Goal: Information Seeking & Learning: Check status

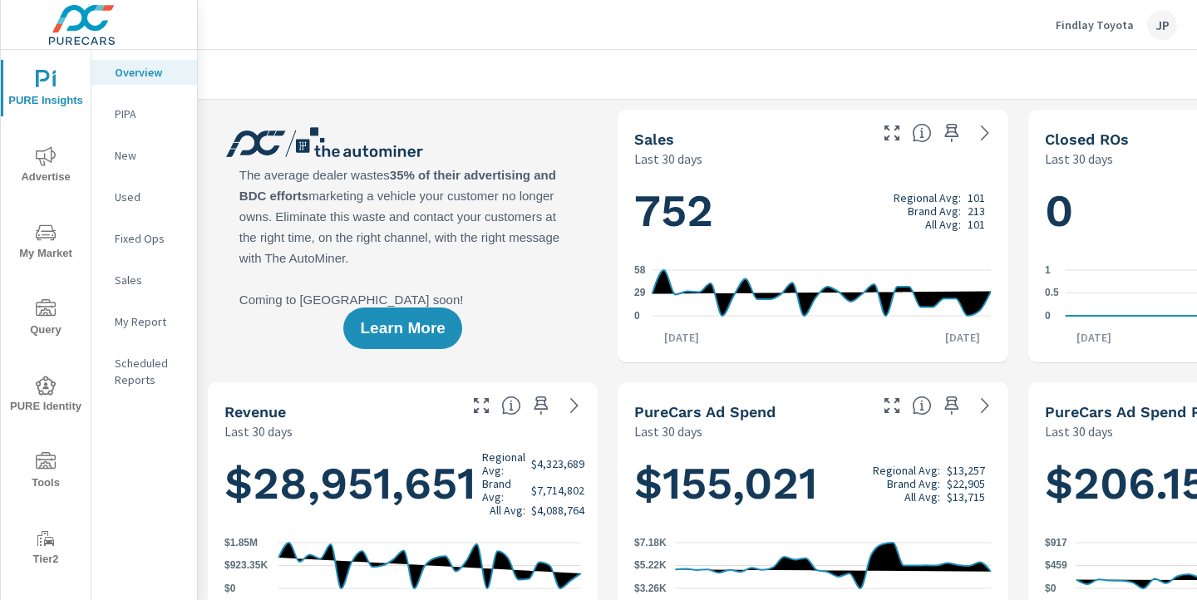
scroll to position [0, 231]
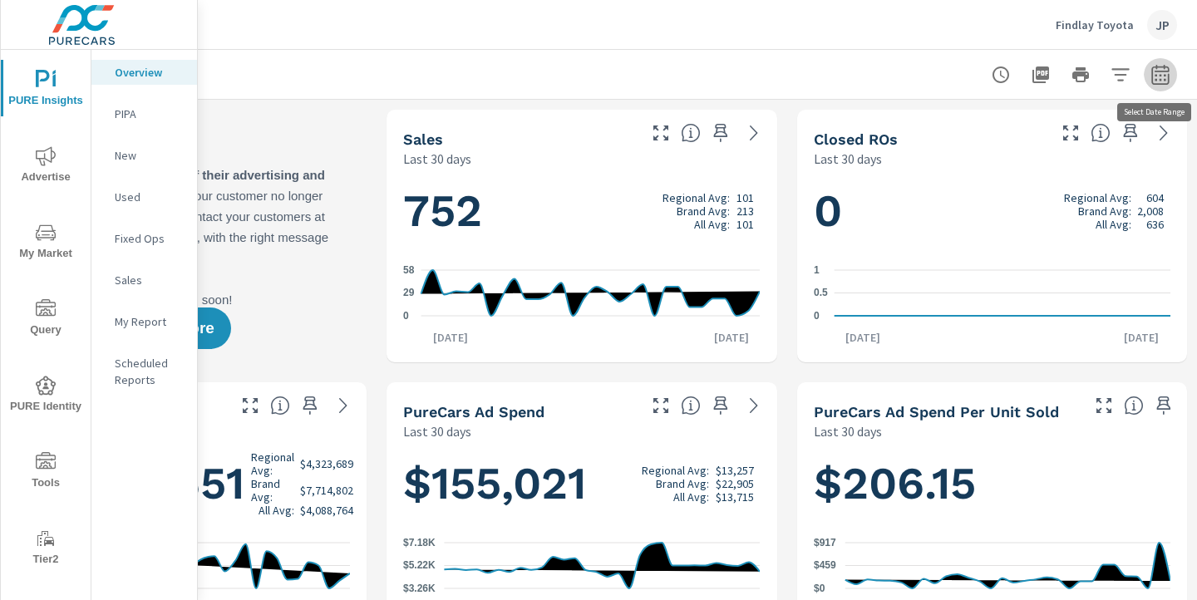
click at [1169, 74] on icon "button" at bounding box center [1160, 74] width 17 height 20
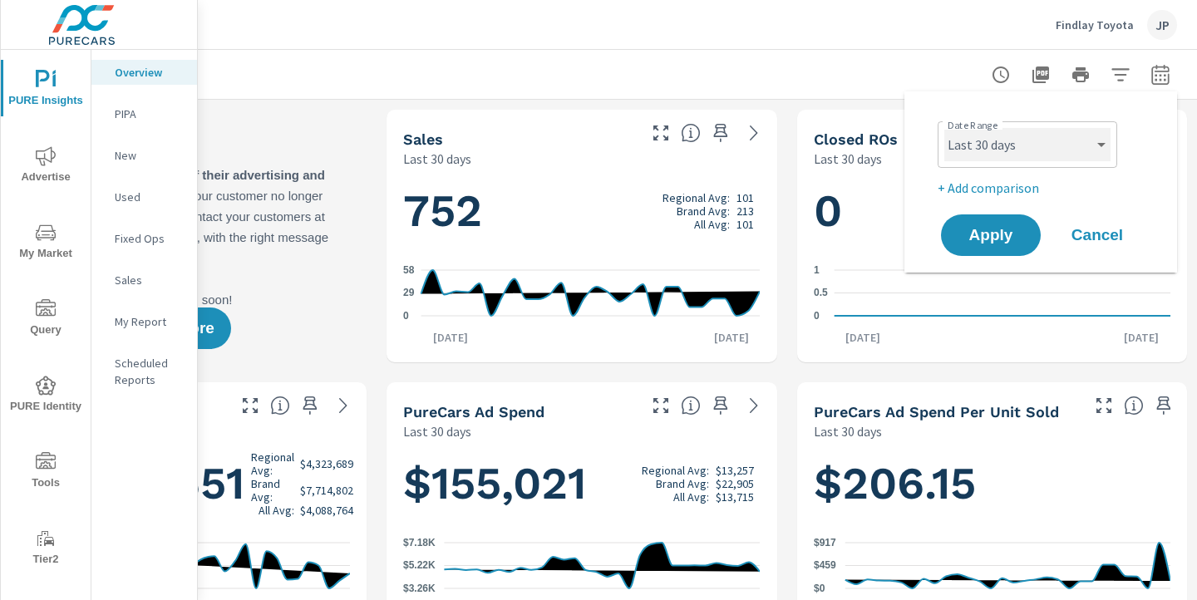
click at [1060, 137] on select "Custom [DATE] Last week Last 7 days Last 14 days Last 30 days Last 45 days Last…" at bounding box center [1028, 144] width 166 height 33
click at [945, 128] on select "Custom [DATE] Last week Last 7 days Last 14 days Last 30 days Last 45 days Last…" at bounding box center [1028, 144] width 166 height 33
select select "Last month"
click at [989, 181] on p "+ Add comparison" at bounding box center [1044, 188] width 213 height 20
select select "Previous period"
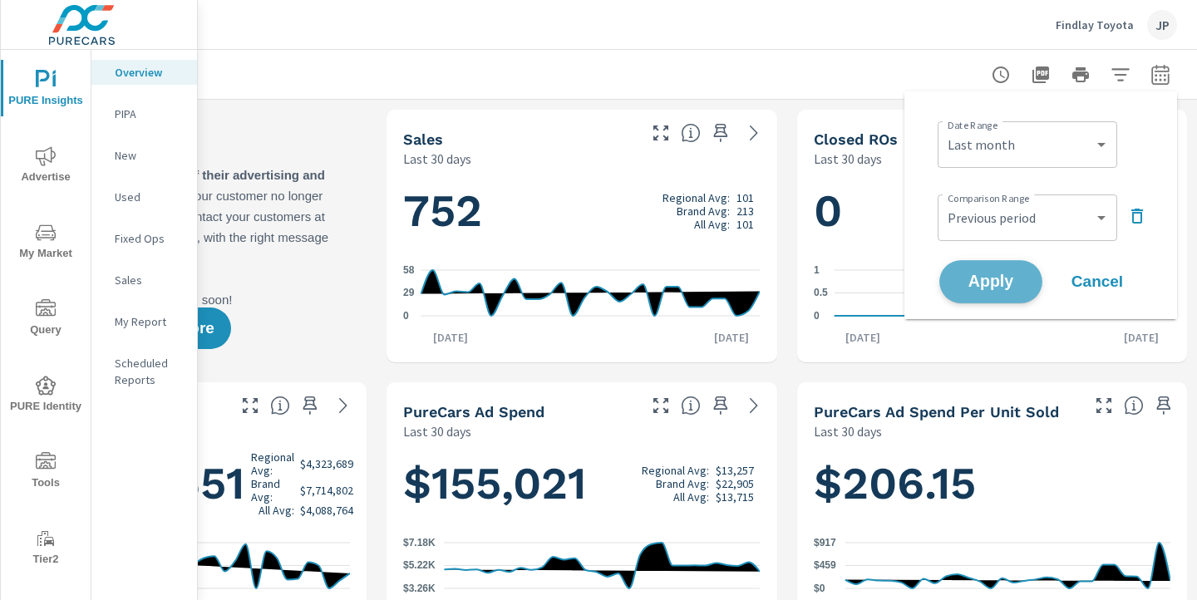
click at [984, 277] on span "Apply" at bounding box center [991, 282] width 68 height 16
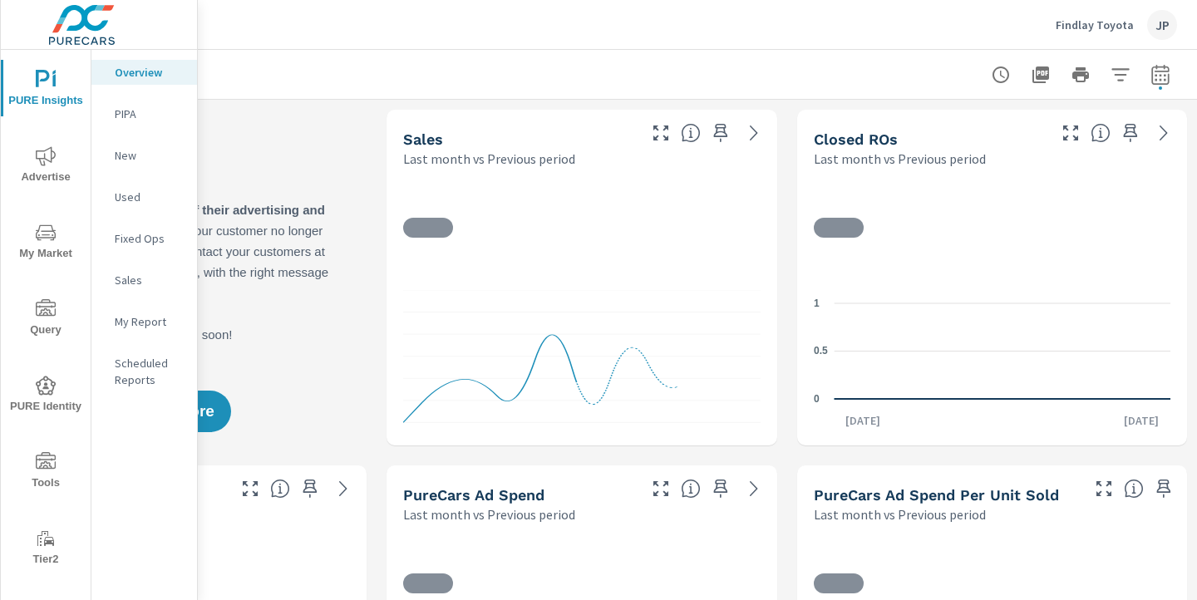
scroll to position [1, 0]
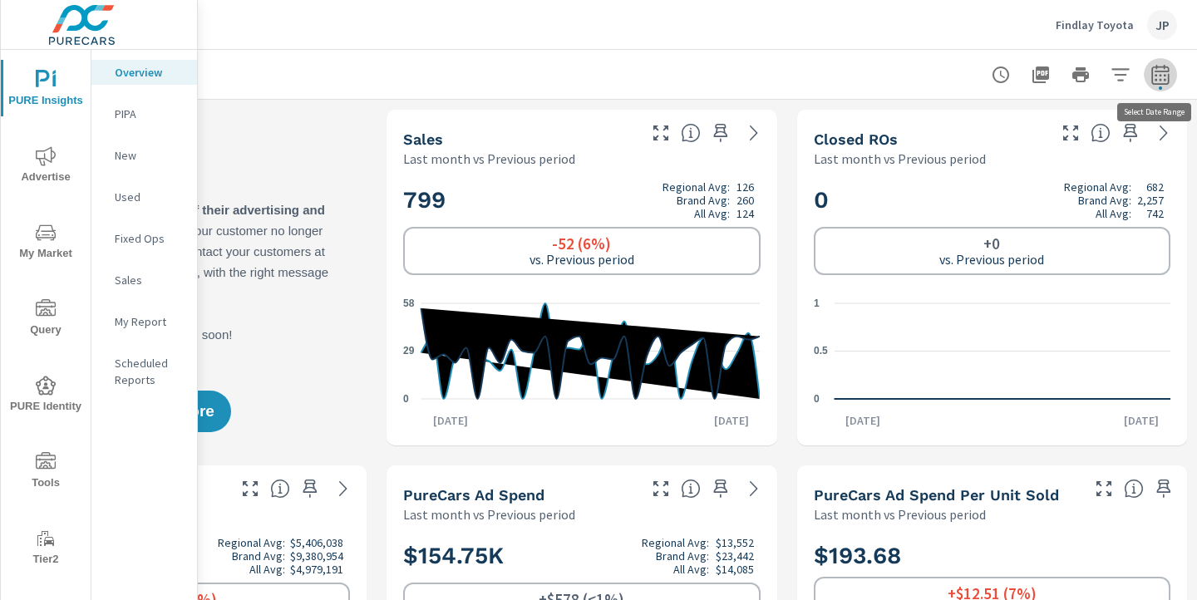
click at [1165, 72] on icon "button" at bounding box center [1161, 75] width 20 height 20
select select "Last month"
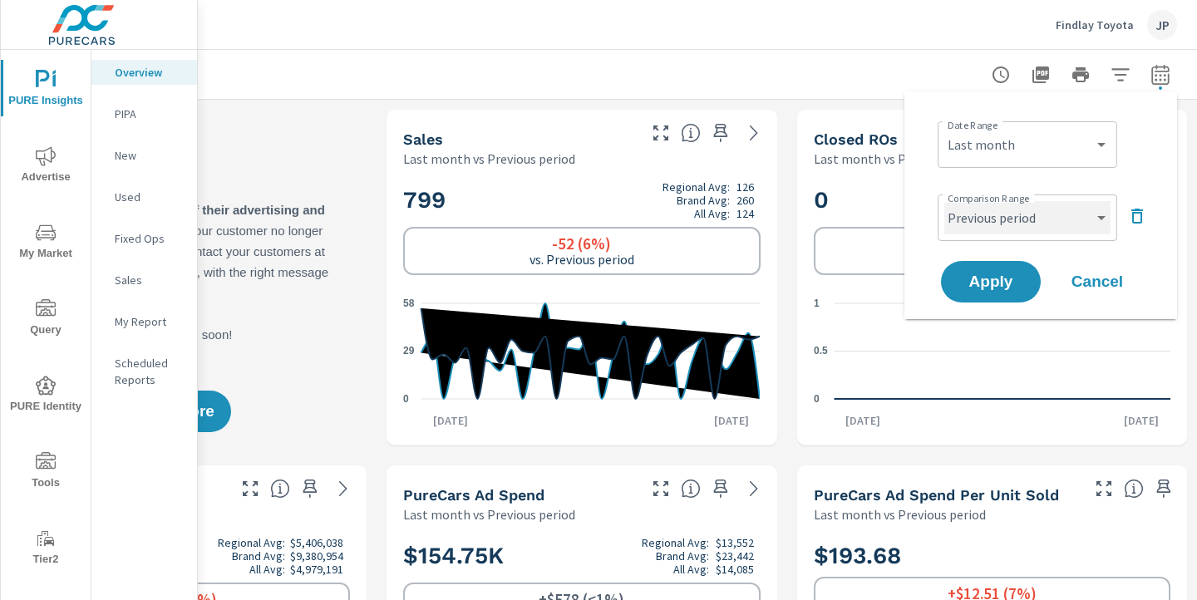
click at [986, 212] on select "Custom Previous period Previous month Previous year" at bounding box center [1028, 217] width 166 height 33
click at [945, 201] on select "Custom Previous period Previous month Previous year" at bounding box center [1028, 217] width 166 height 33
select select "Previous year"
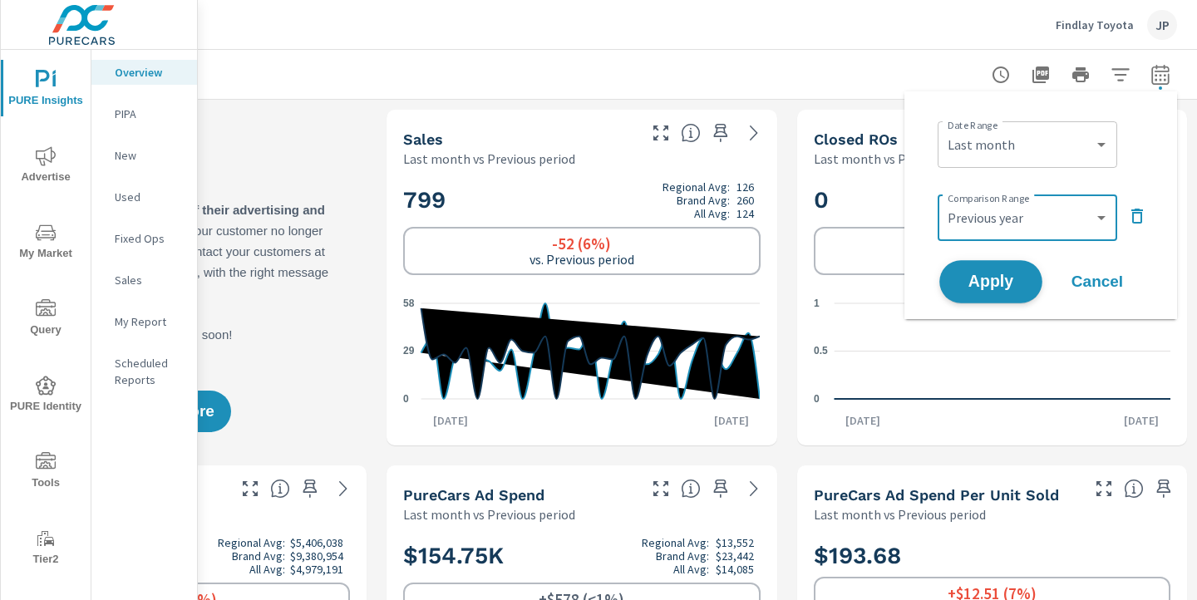
click at [981, 278] on span "Apply" at bounding box center [991, 282] width 68 height 16
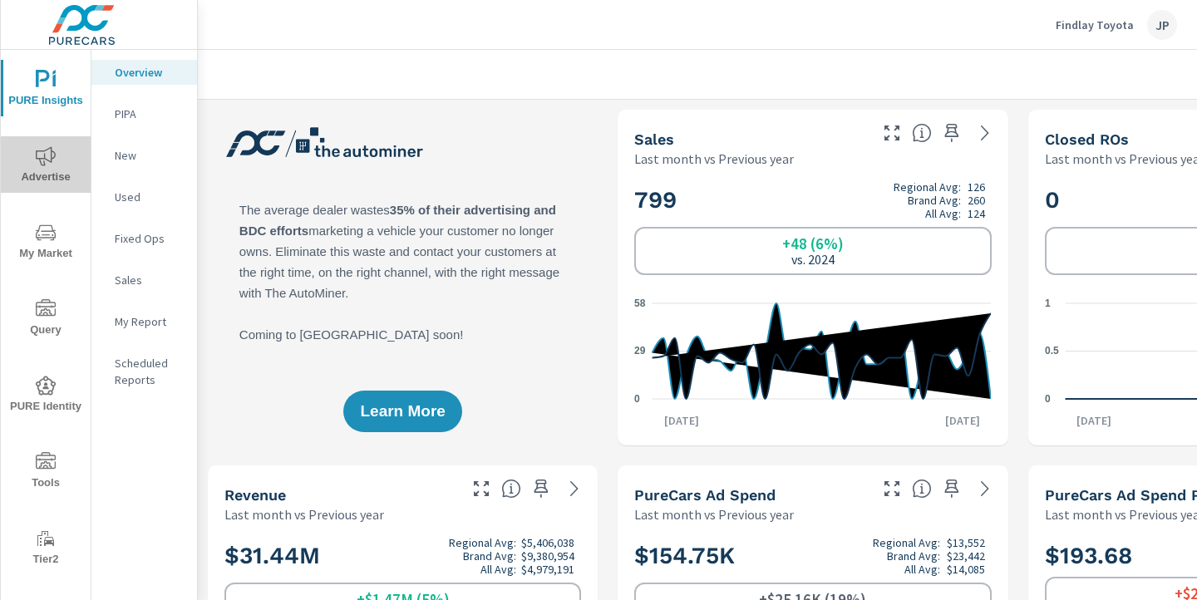
click at [55, 165] on icon "nav menu" at bounding box center [46, 156] width 20 height 20
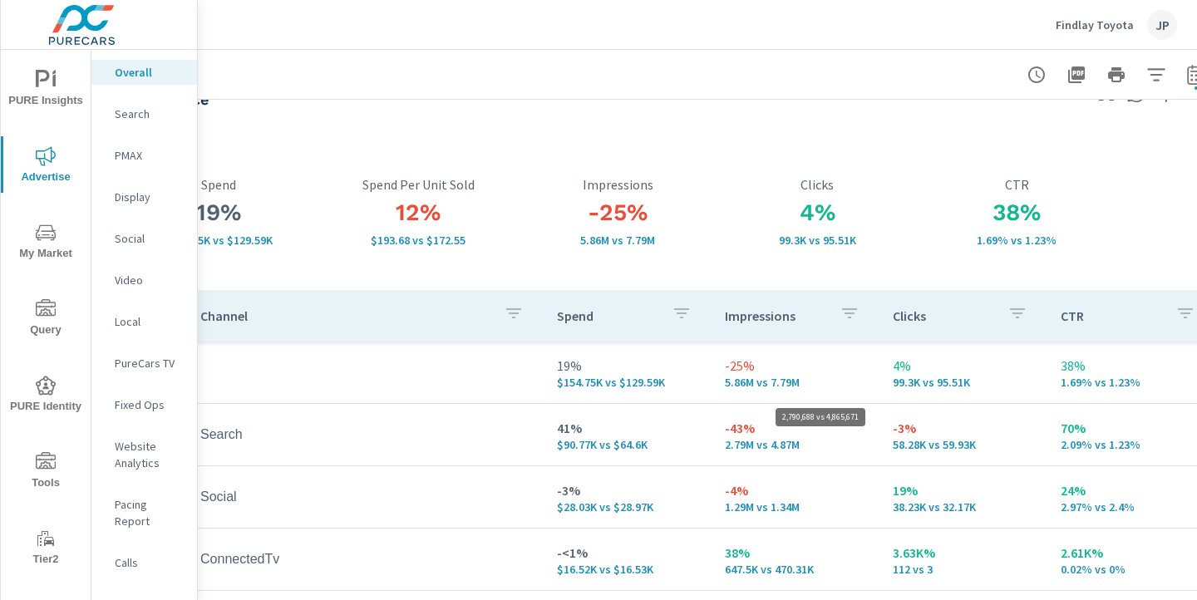
scroll to position [40, 231]
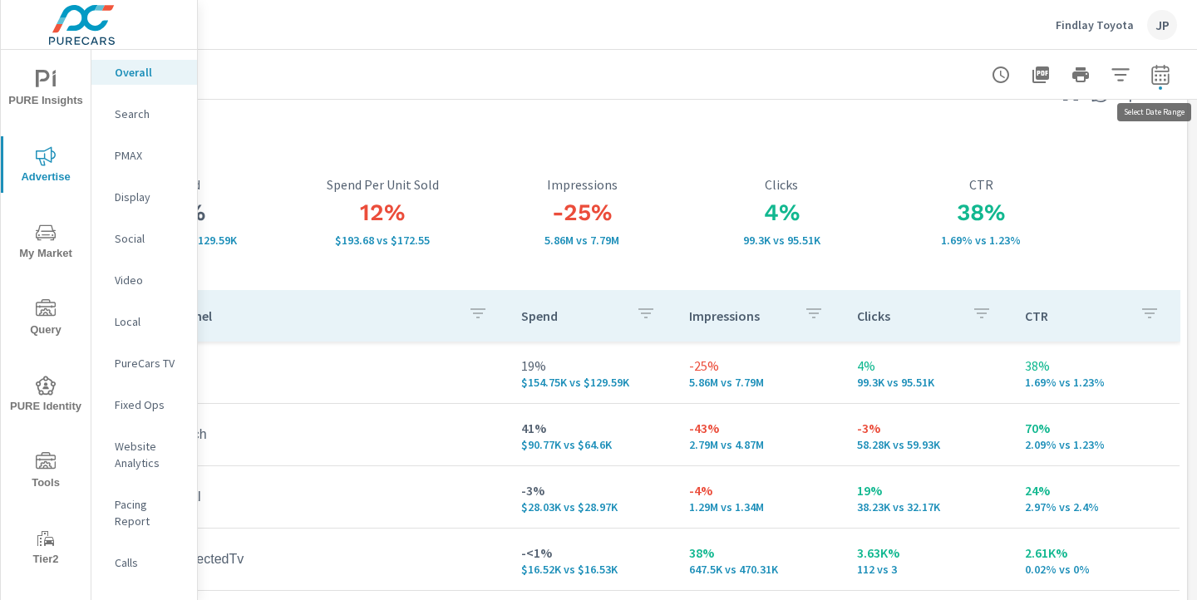
click at [1153, 73] on icon "button" at bounding box center [1161, 75] width 20 height 20
select select "Last month"
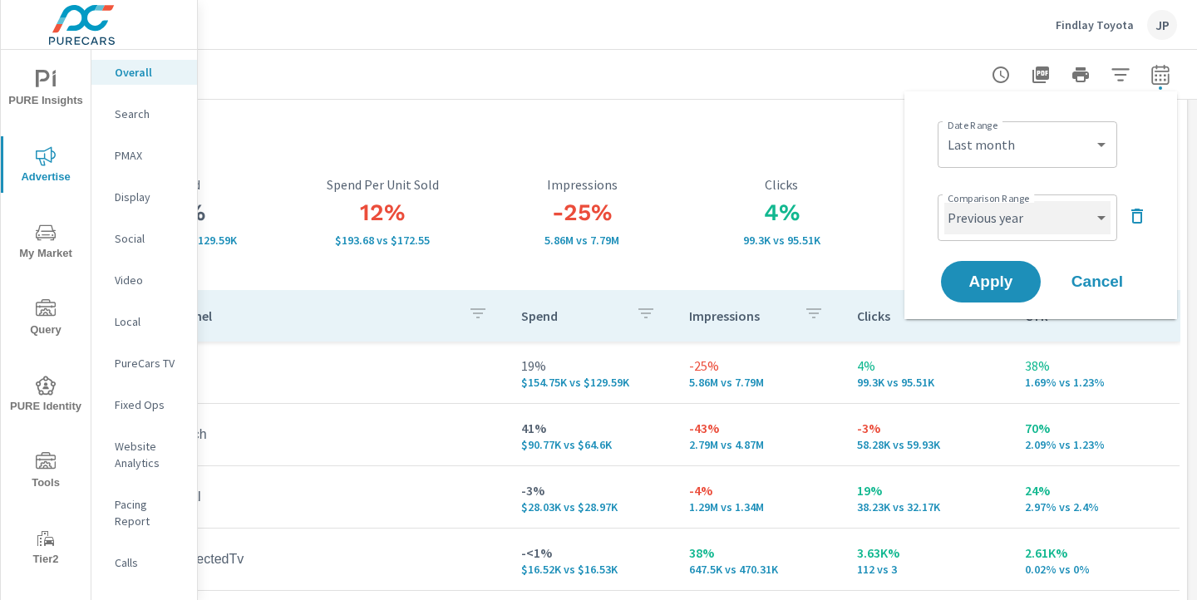
click at [1073, 228] on select "Custom Previous period Previous month Previous year" at bounding box center [1028, 217] width 166 height 33
click at [945, 201] on select "Custom Previous period Previous month Previous year" at bounding box center [1028, 217] width 166 height 33
select select "Previous month"
click at [1000, 290] on span "Apply" at bounding box center [991, 282] width 68 height 16
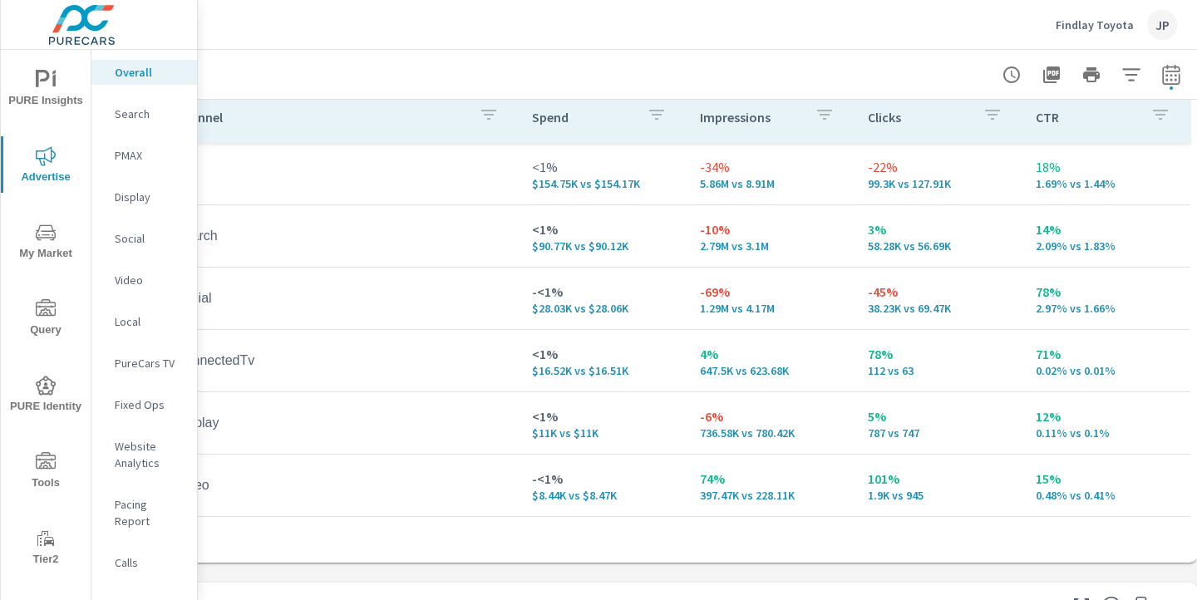
scroll to position [239, 220]
click at [1178, 74] on icon "button" at bounding box center [1172, 75] width 20 height 20
select select "Last month"
select select "Previous period"
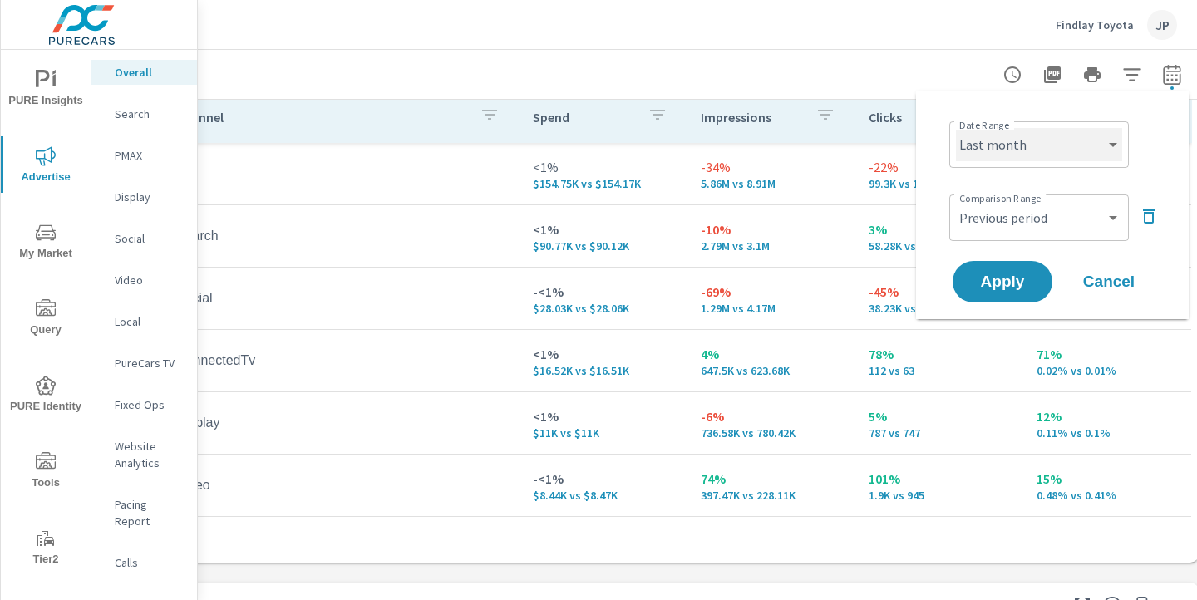
click at [1080, 145] on select "Custom [DATE] Last week Last 7 days Last 14 days Last 30 days Last 45 days Last…" at bounding box center [1039, 144] width 166 height 33
click at [956, 128] on select "Custom [DATE] Last week Last 7 days Last 14 days Last 30 days Last 45 days Last…" at bounding box center [1039, 144] width 166 height 33
select select "custom"
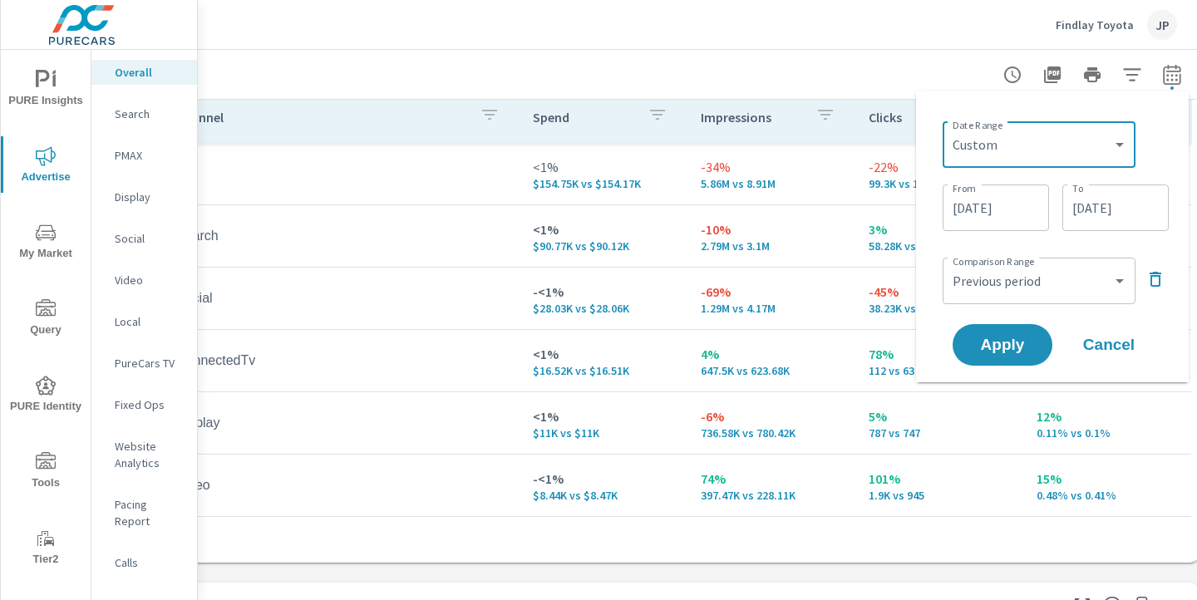
click at [1011, 201] on input "[DATE]" at bounding box center [996, 207] width 93 height 33
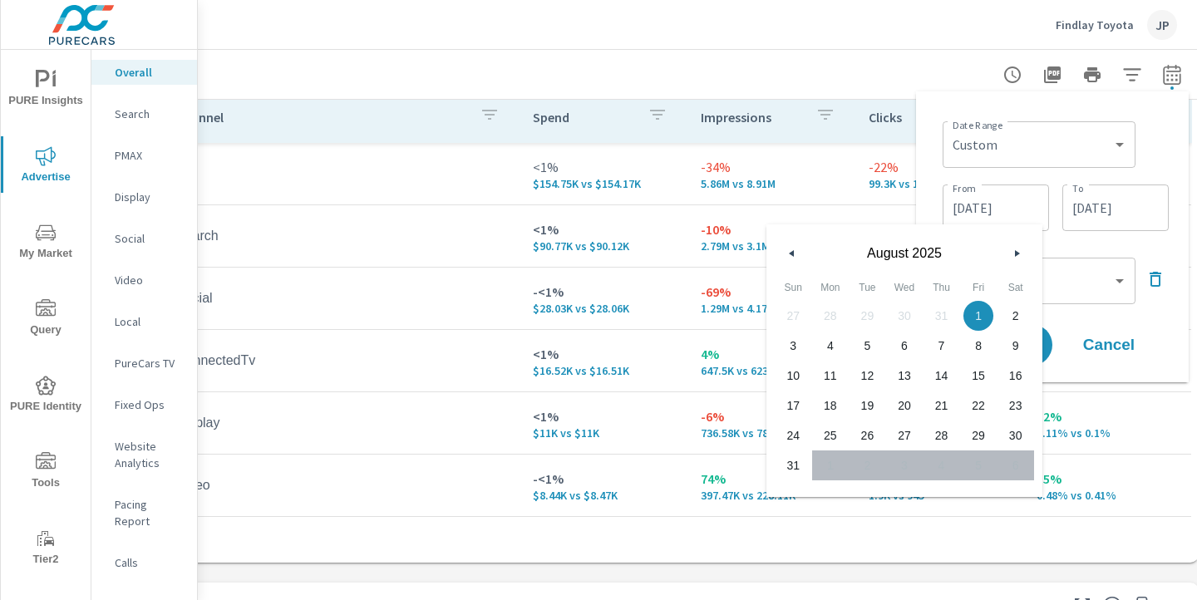
click at [1078, 203] on input "[DATE]" at bounding box center [1115, 207] width 93 height 33
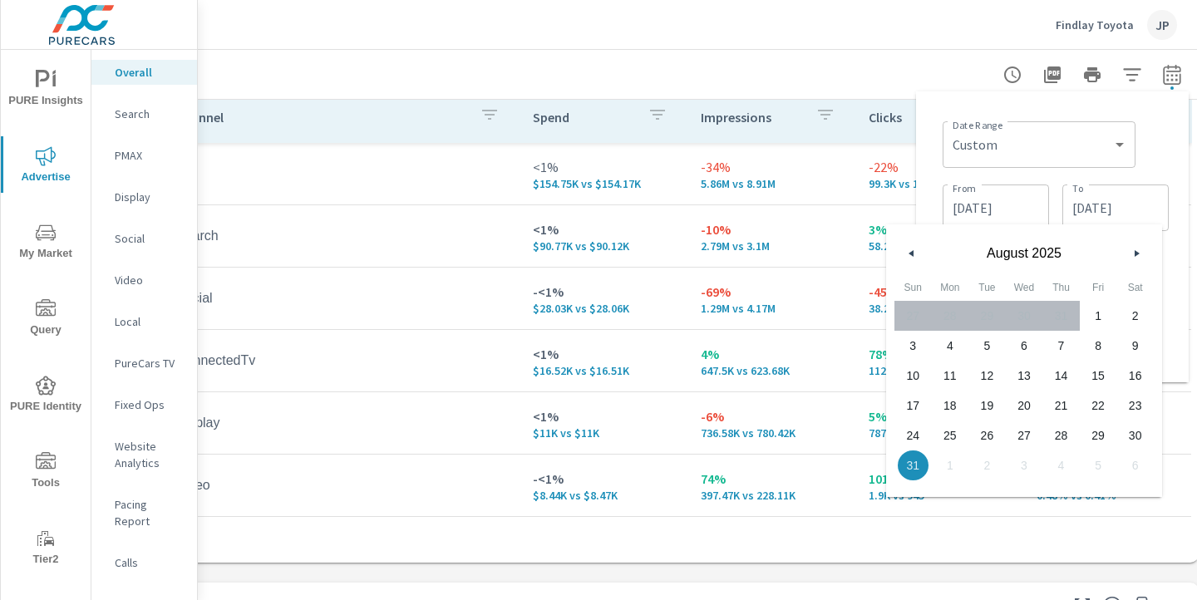
click at [1139, 245] on button "button" at bounding box center [1137, 254] width 20 height 20
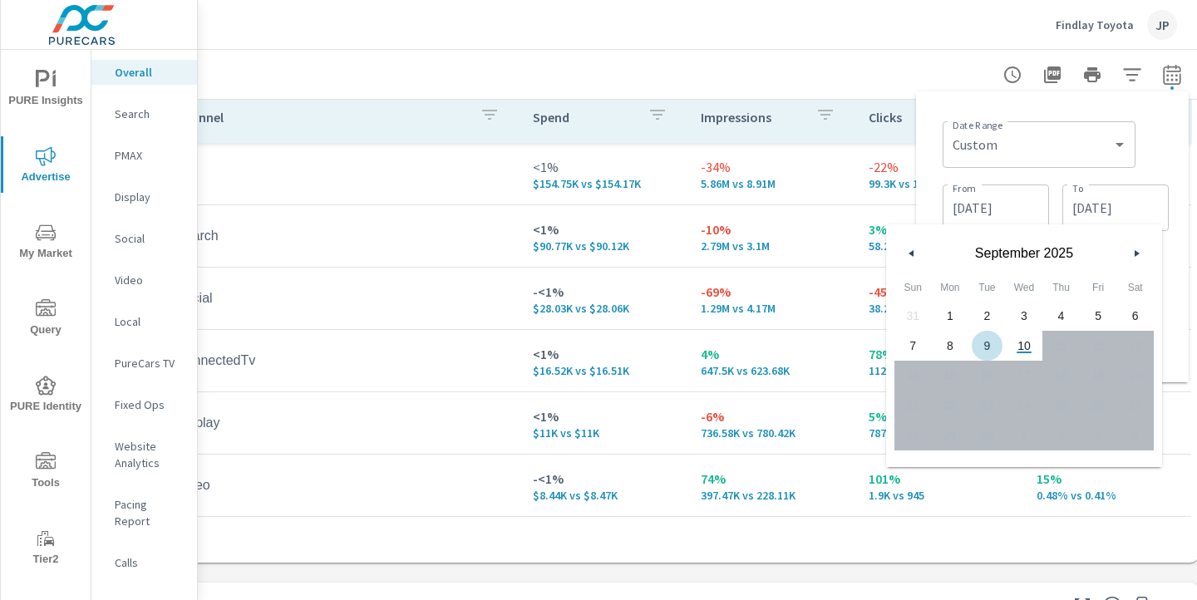
click at [983, 347] on span "9" at bounding box center [987, 346] width 37 height 22
type input "[DATE]"
click at [1165, 146] on div "Date Range Custom [DATE] Last week Last 7 days Last 14 days Last 30 days Last 4…" at bounding box center [1056, 143] width 226 height 57
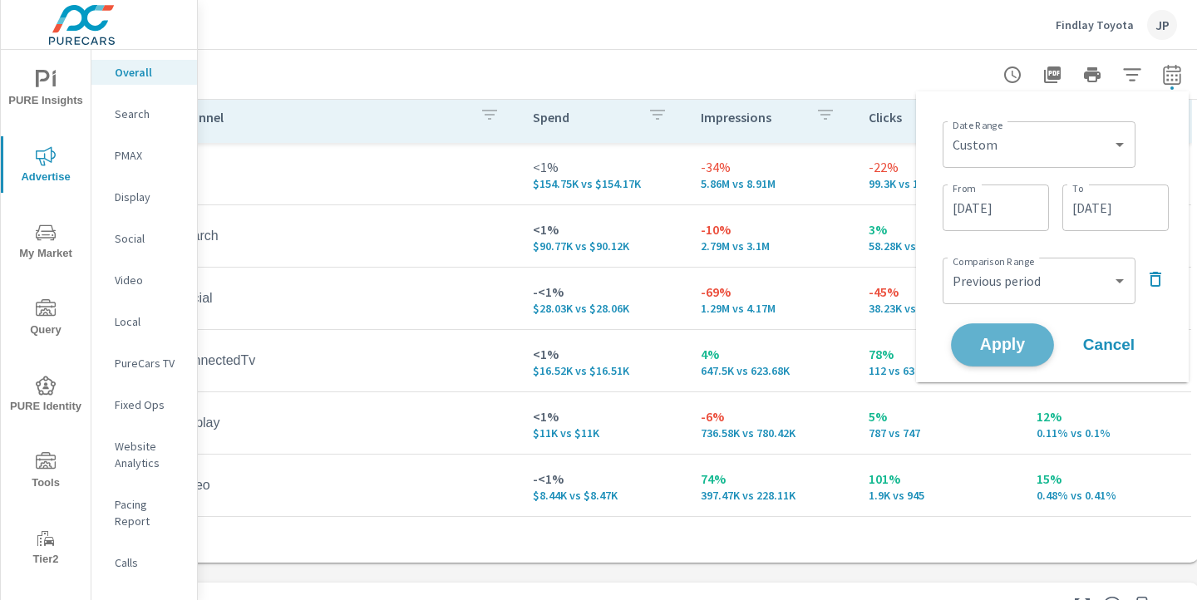
click at [1016, 324] on button "Apply" at bounding box center [1002, 344] width 103 height 43
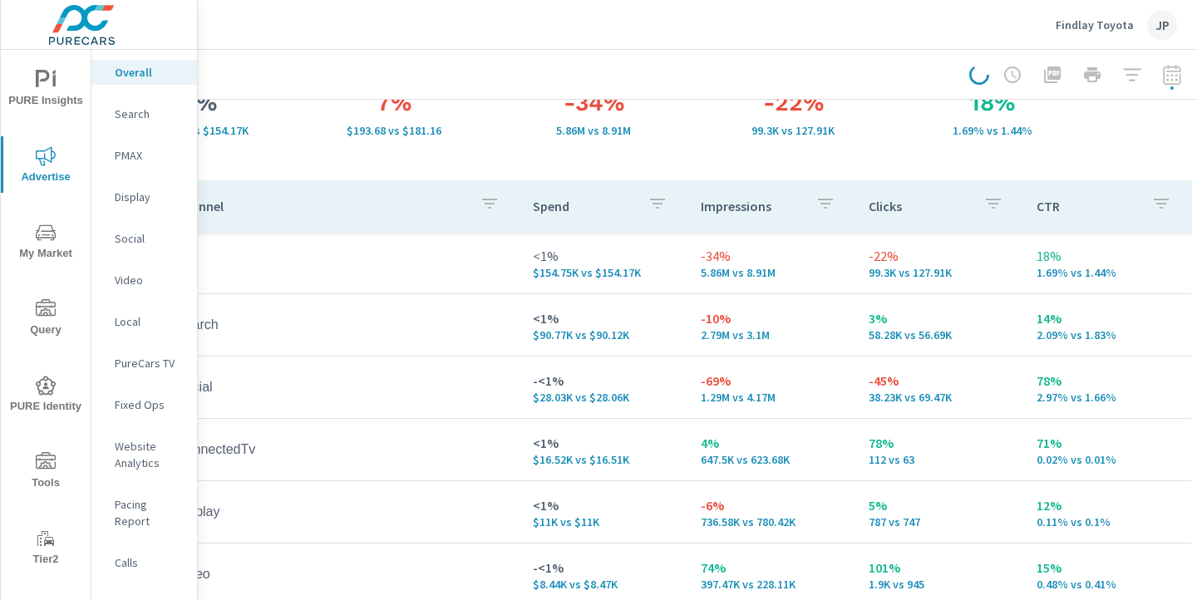
scroll to position [148, 220]
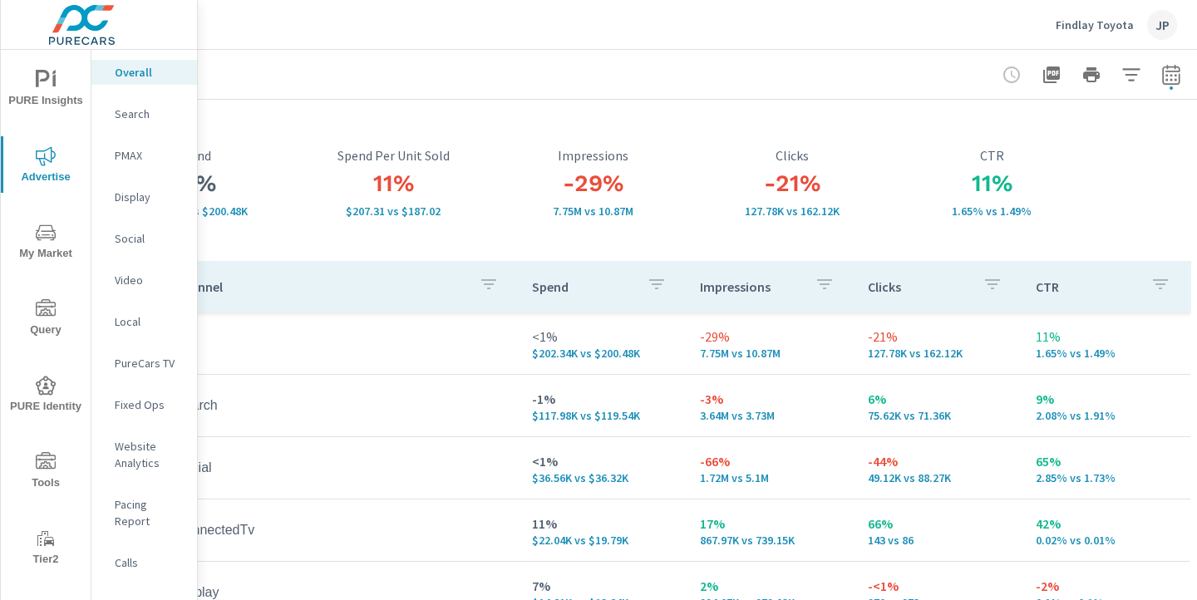
scroll to position [69, 215]
